Goal: Task Accomplishment & Management: Use online tool/utility

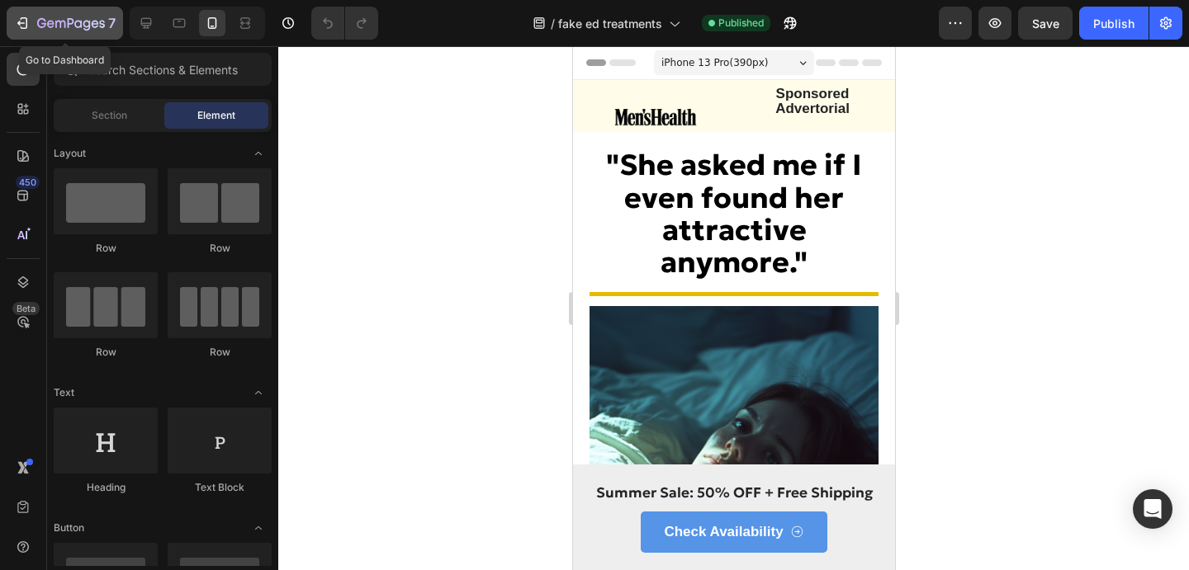
click at [22, 26] on icon "button" at bounding box center [22, 23] width 17 height 17
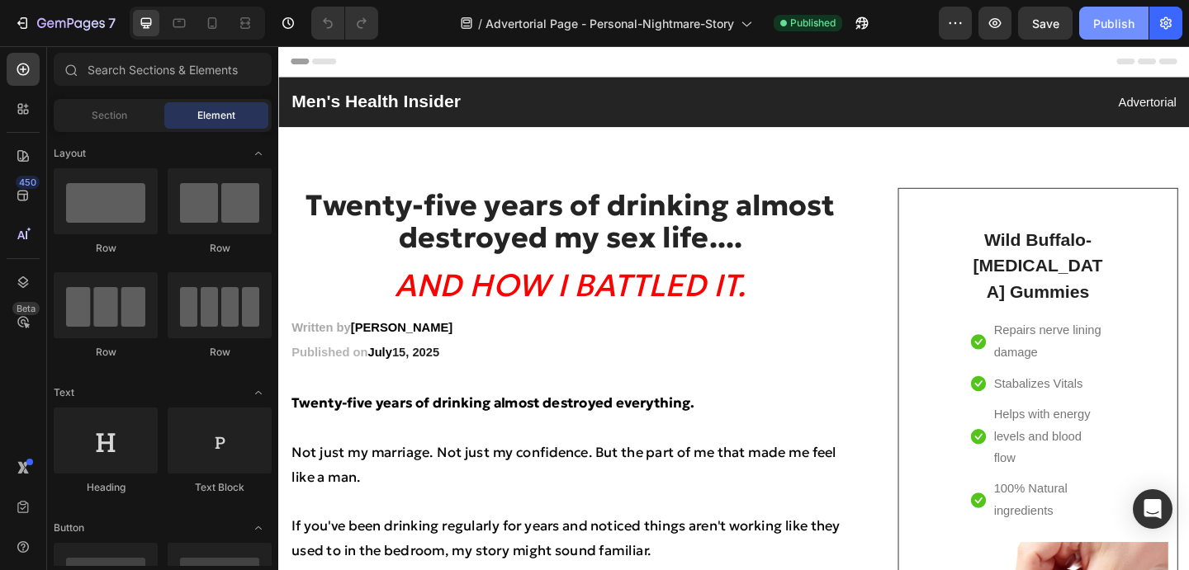
click at [1115, 26] on div "Publish" at bounding box center [1113, 23] width 41 height 17
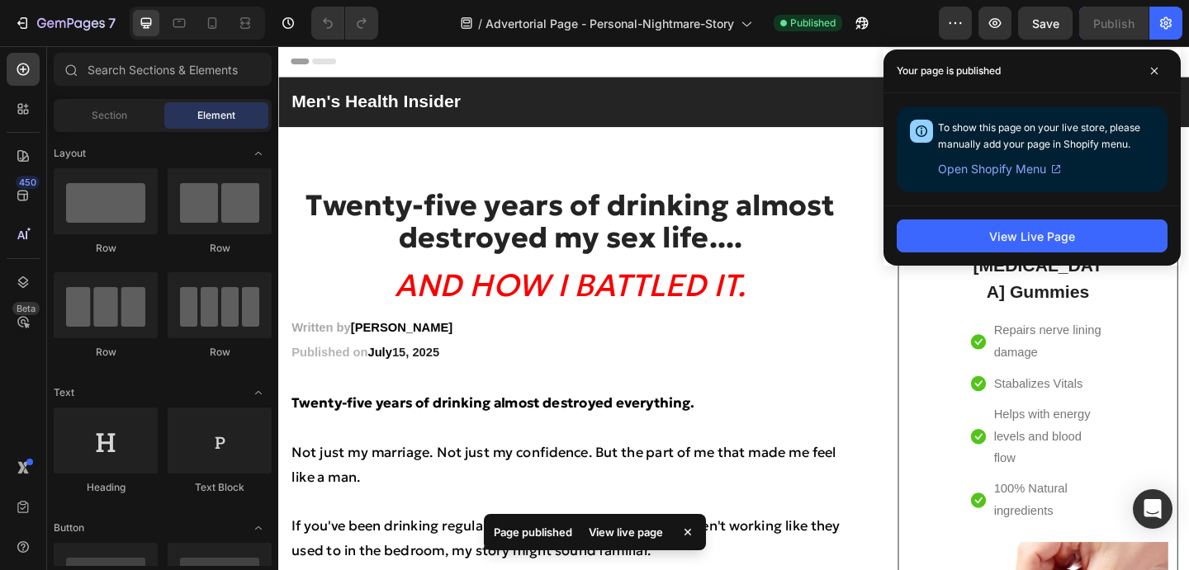
click at [1014, 254] on div "View Live Page" at bounding box center [1031, 236] width 297 height 60
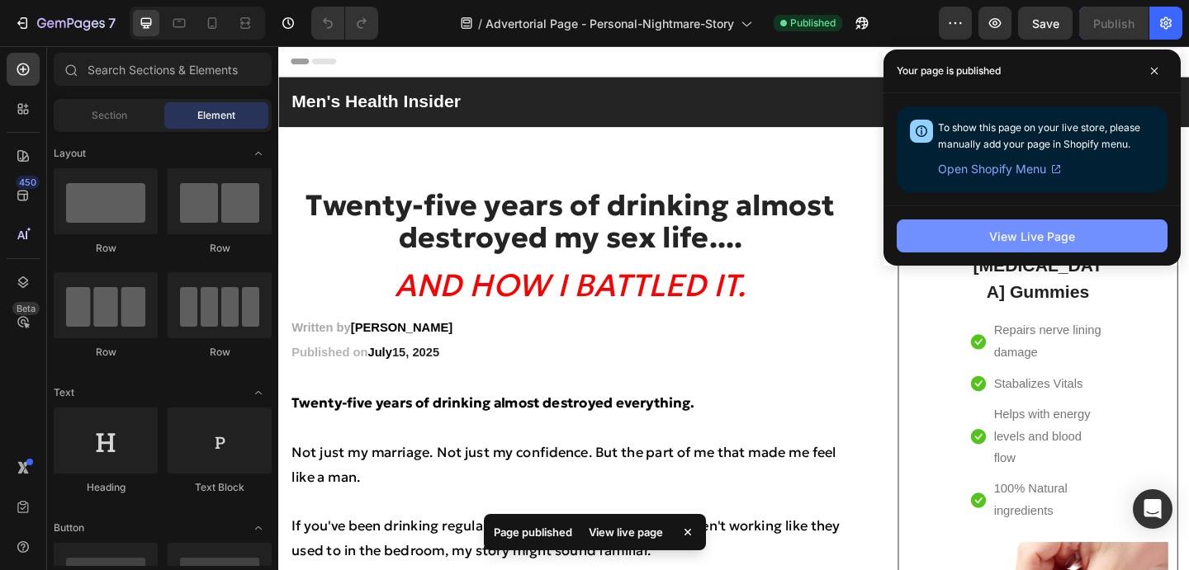
click at [1018, 239] on div "View Live Page" at bounding box center [1032, 236] width 86 height 17
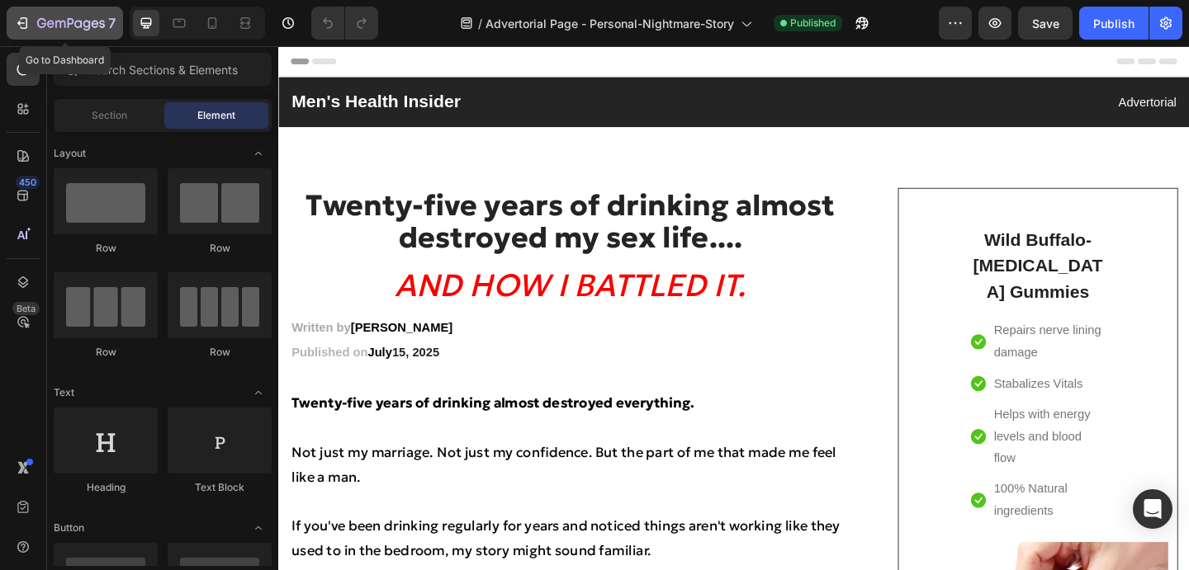
click at [22, 21] on icon "button" at bounding box center [22, 23] width 17 height 17
